Goal: Find specific page/section: Find specific page/section

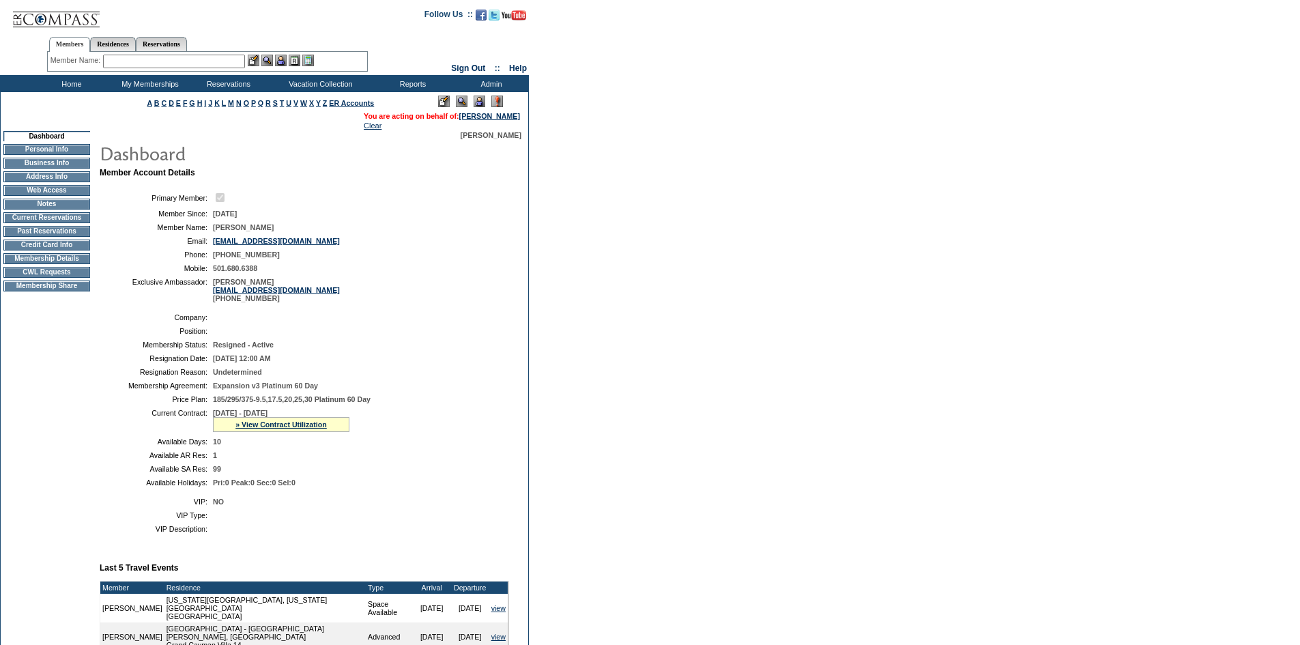
click at [26, 264] on td "Membership Details" at bounding box center [46, 258] width 87 height 11
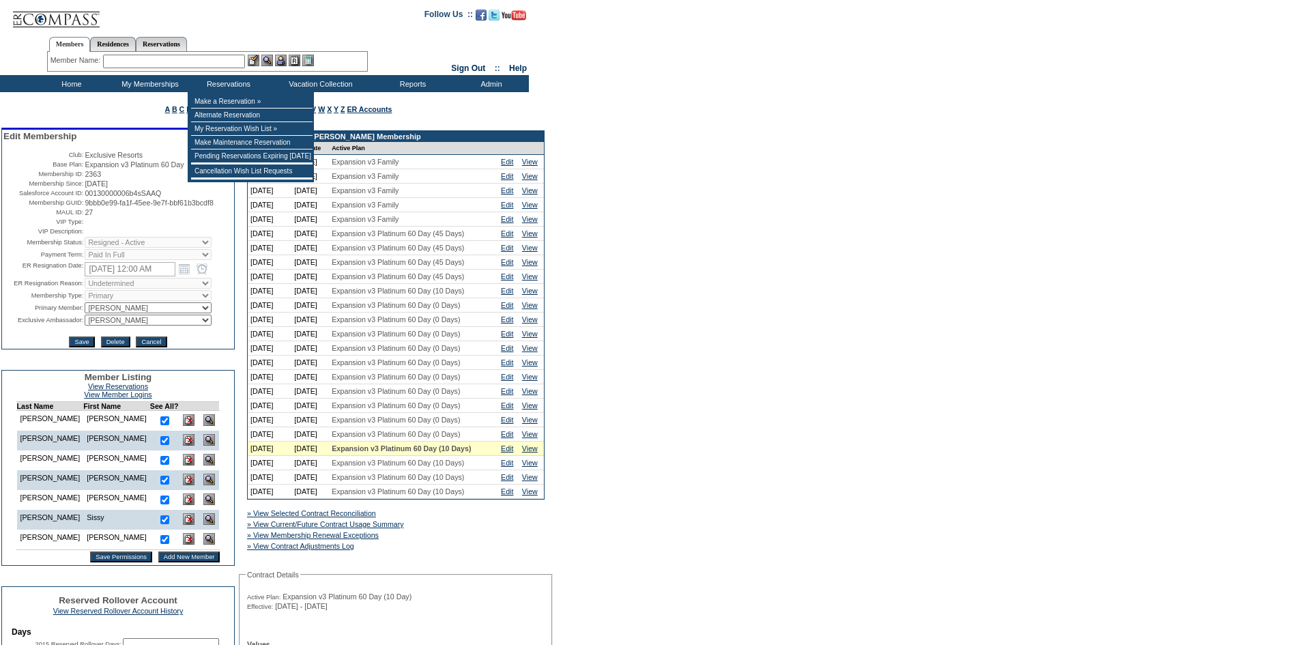
click at [191, 64] on input "text" at bounding box center [174, 62] width 142 height 14
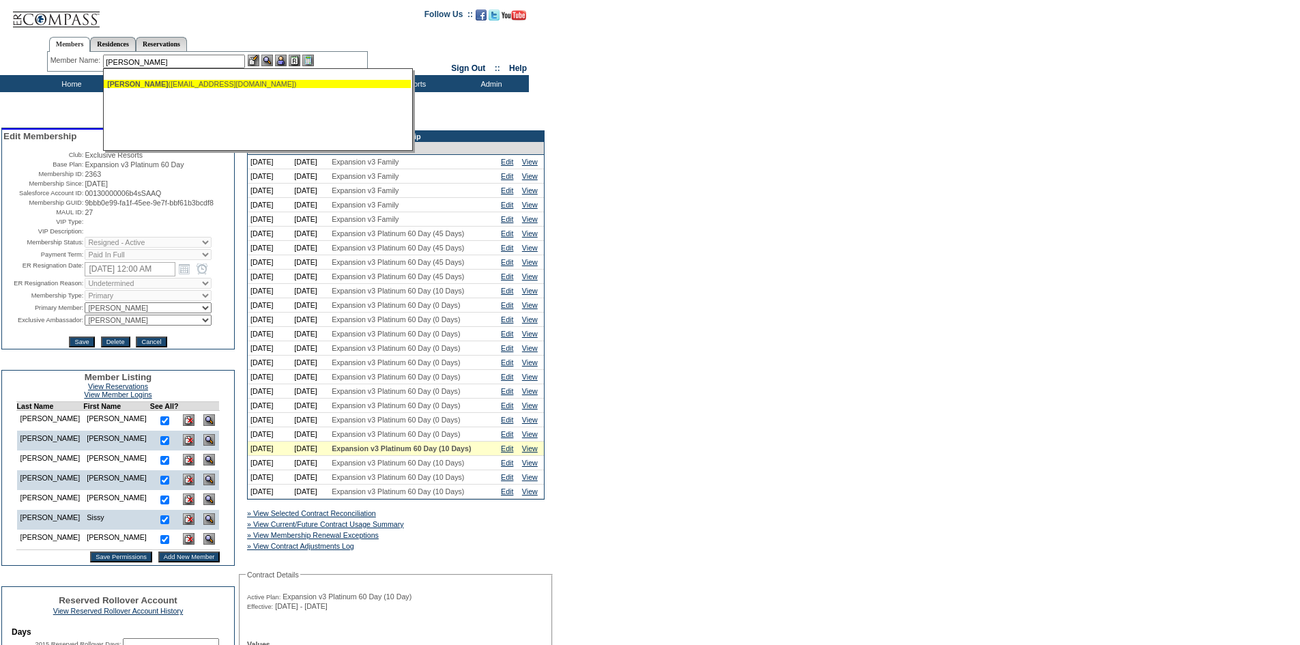
click at [201, 85] on div "Rubin, Marc (mr5395@mac.com)" at bounding box center [257, 84] width 300 height 8
type input "Rubin, Marc (mr5395@mac.com)"
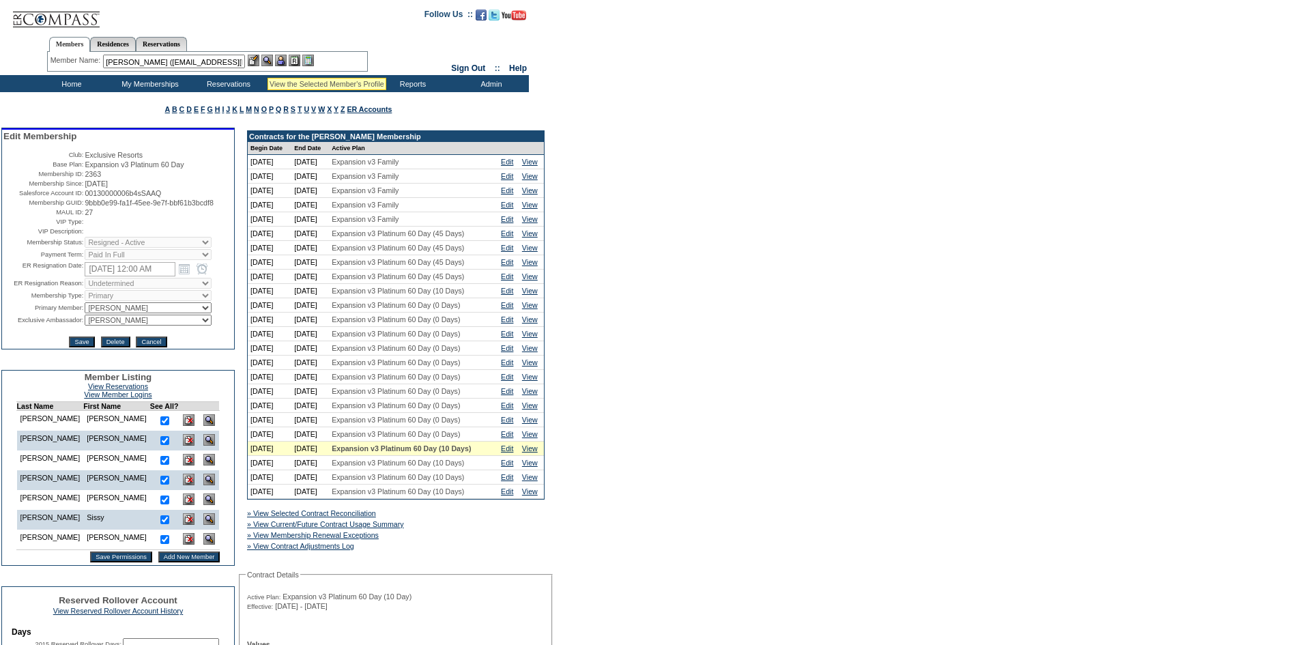
click at [269, 59] on img at bounding box center [267, 61] width 12 height 12
